Goal: Task Accomplishment & Management: Manage account settings

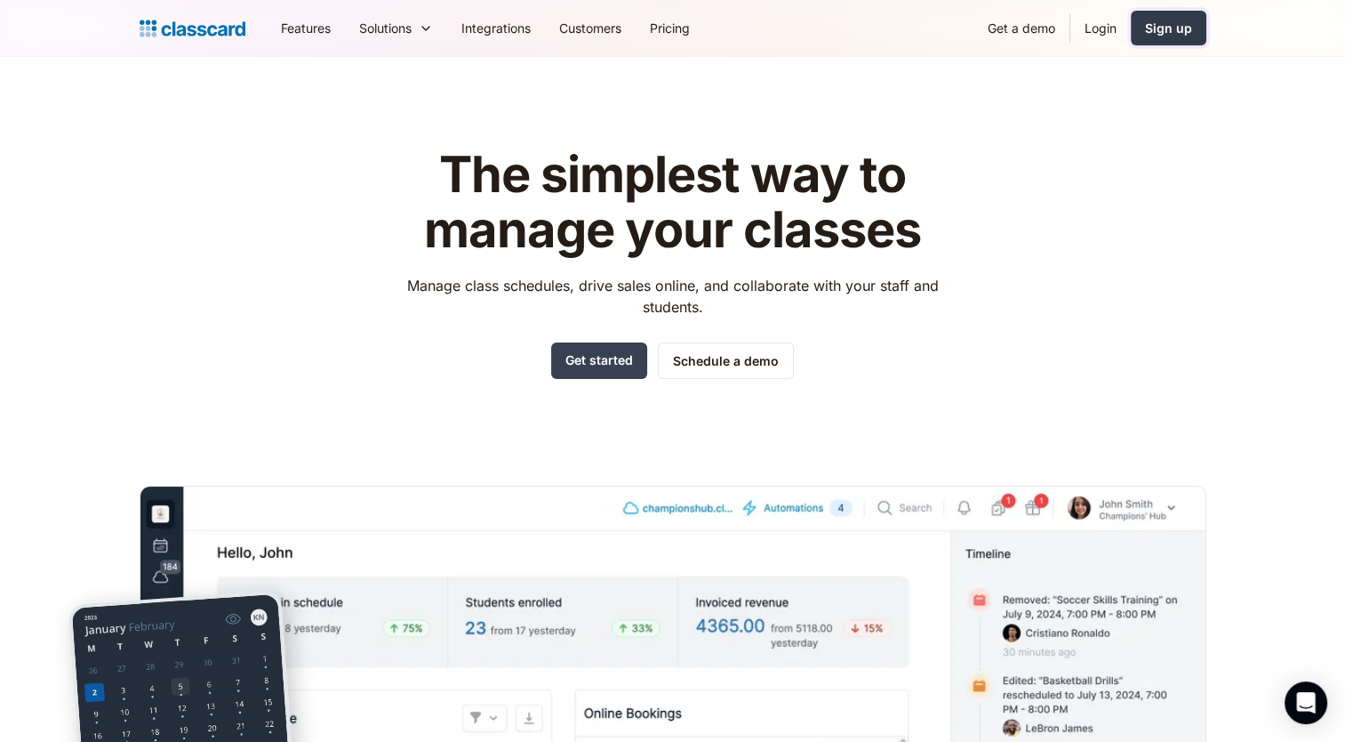
click at [1157, 25] on div "Sign up" at bounding box center [1168, 28] width 47 height 19
click at [1096, 34] on link "Login" at bounding box center [1101, 28] width 60 height 40
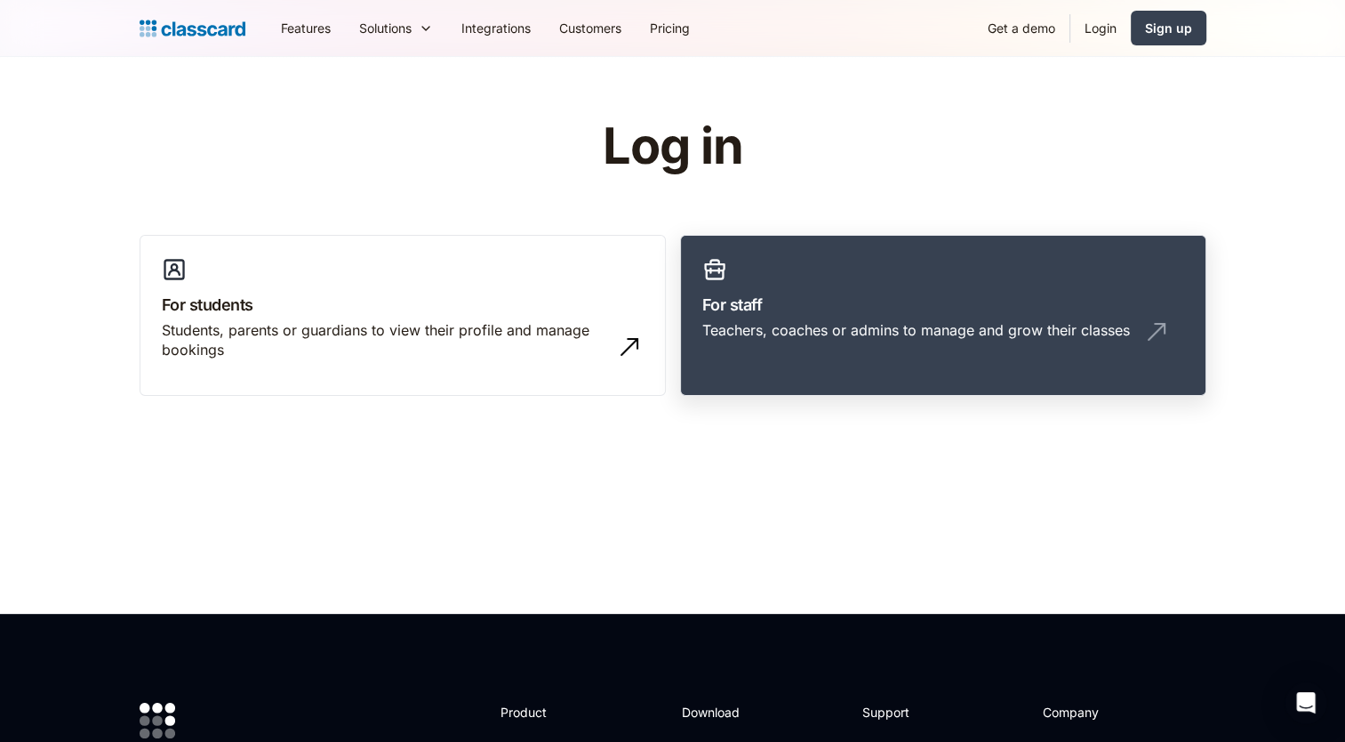
click at [849, 268] on link "For staff Teachers, coaches or admins to manage and grow their classes" at bounding box center [943, 316] width 526 height 162
